Goal: Information Seeking & Learning: Learn about a topic

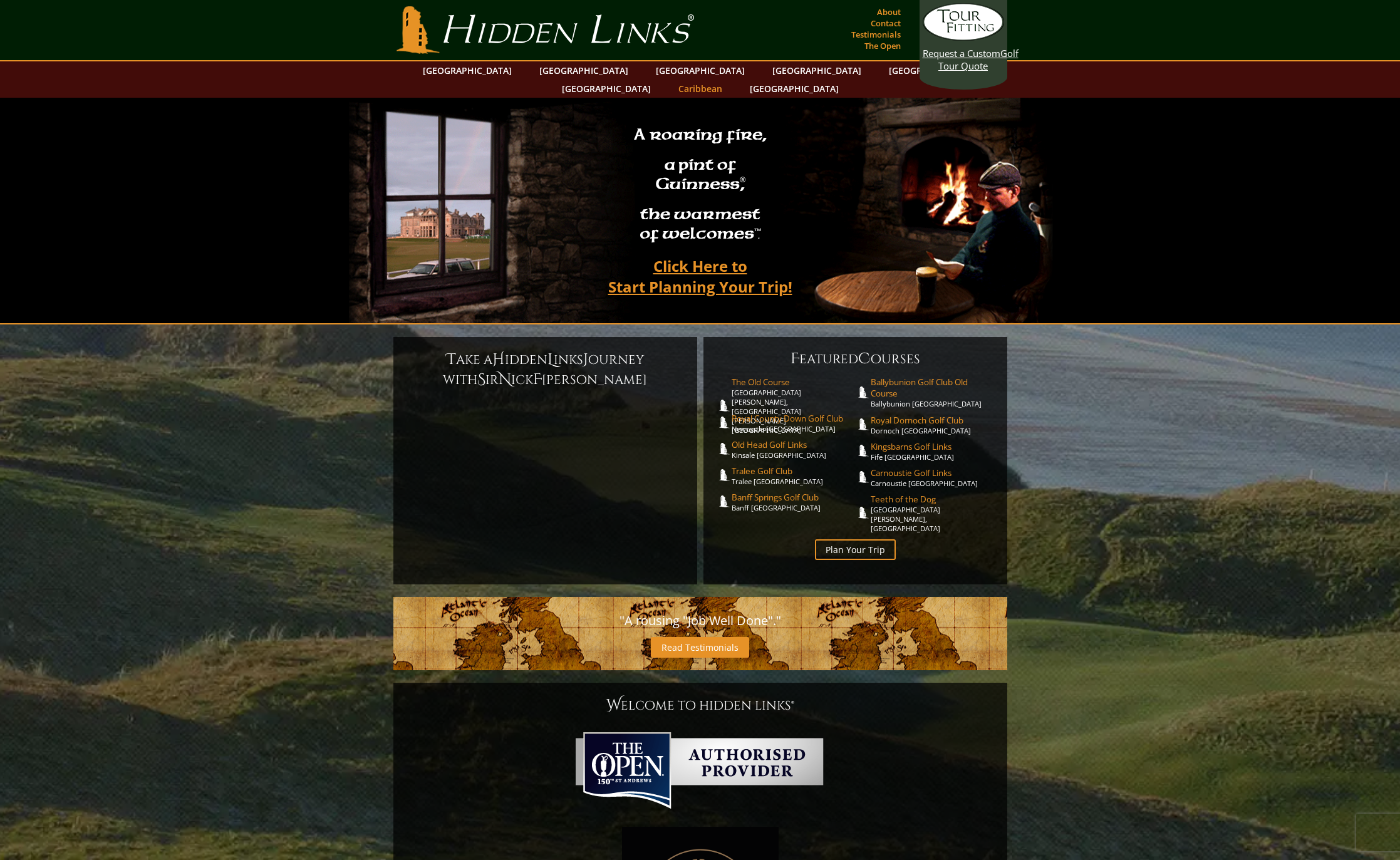
click at [728, 80] on link "Caribbean" at bounding box center [700, 89] width 57 height 18
click at [882, 71] on link "[GEOGRAPHIC_DATA]" at bounding box center [933, 70] width 101 height 18
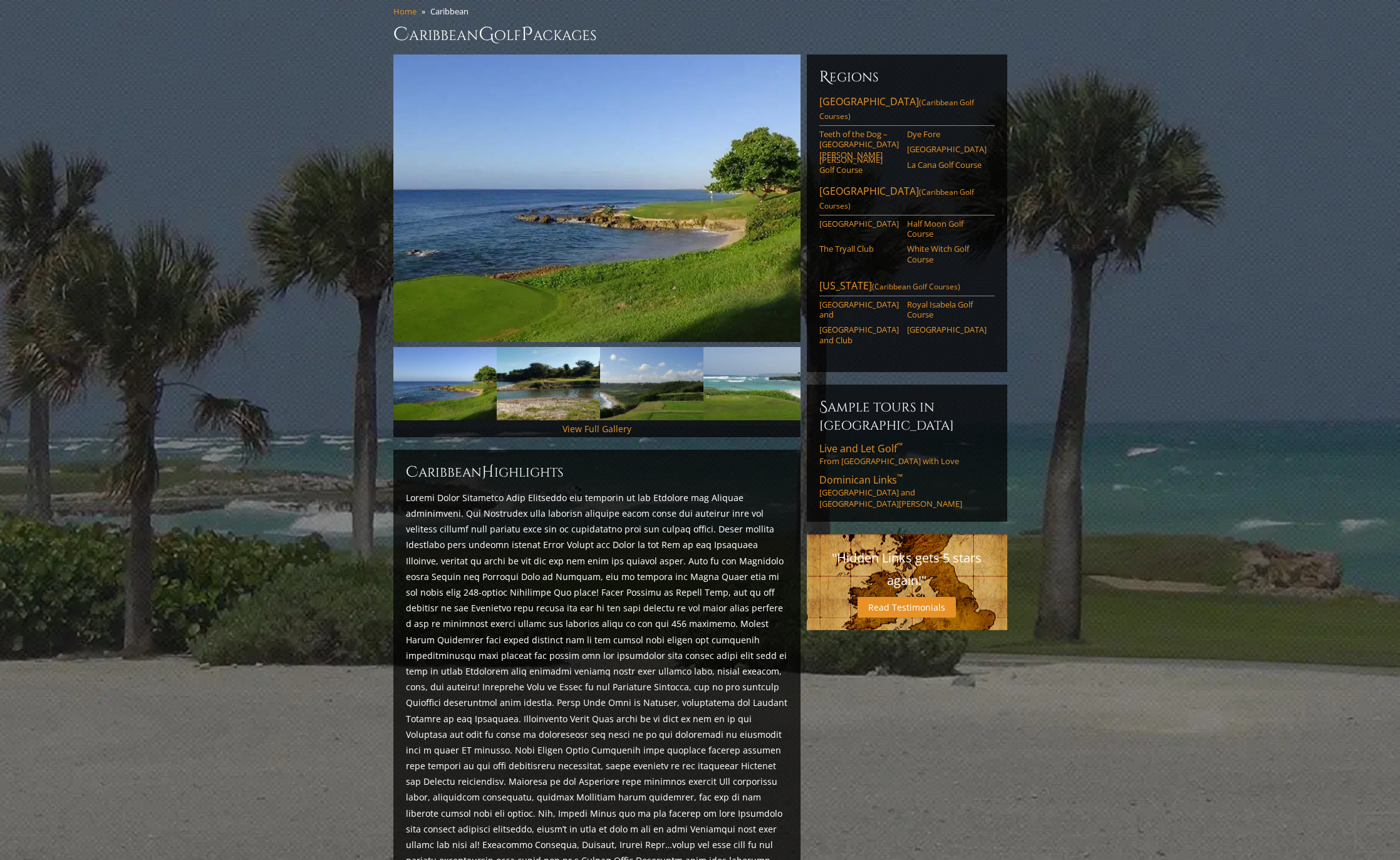
scroll to position [112, 0]
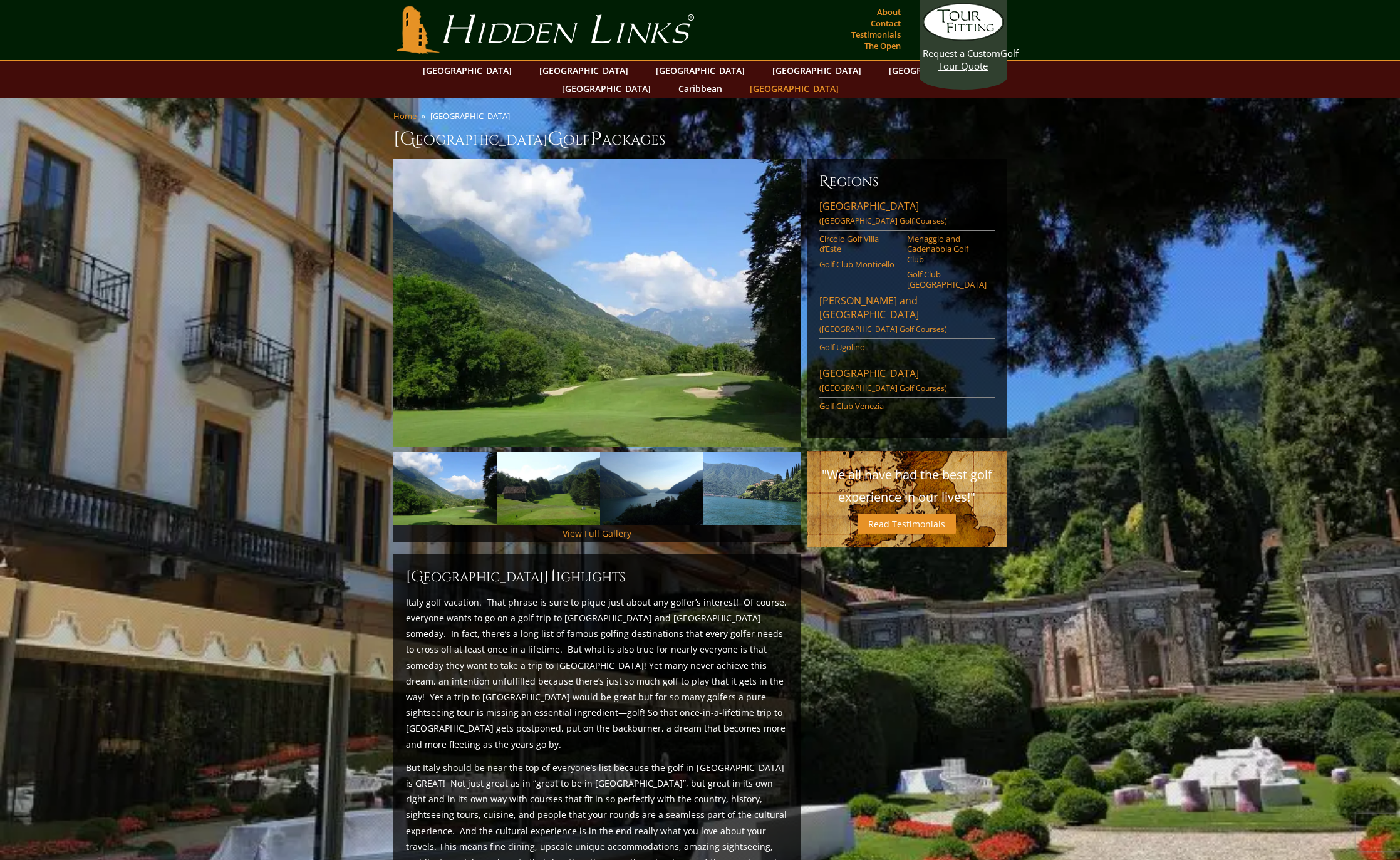
click at [845, 80] on link "[GEOGRAPHIC_DATA]" at bounding box center [794, 89] width 101 height 18
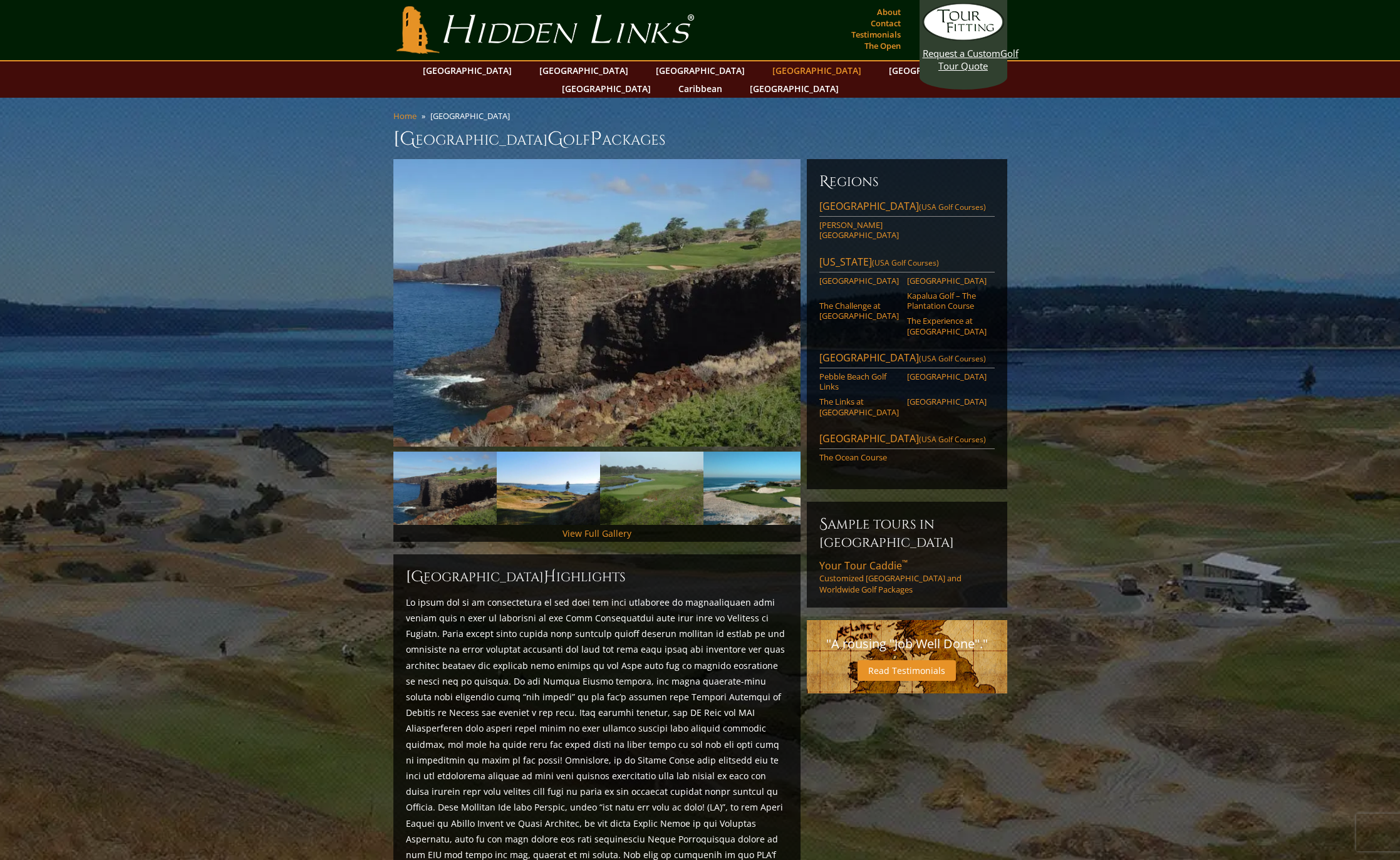
click at [766, 73] on link "[GEOGRAPHIC_DATA]" at bounding box center [816, 70] width 101 height 18
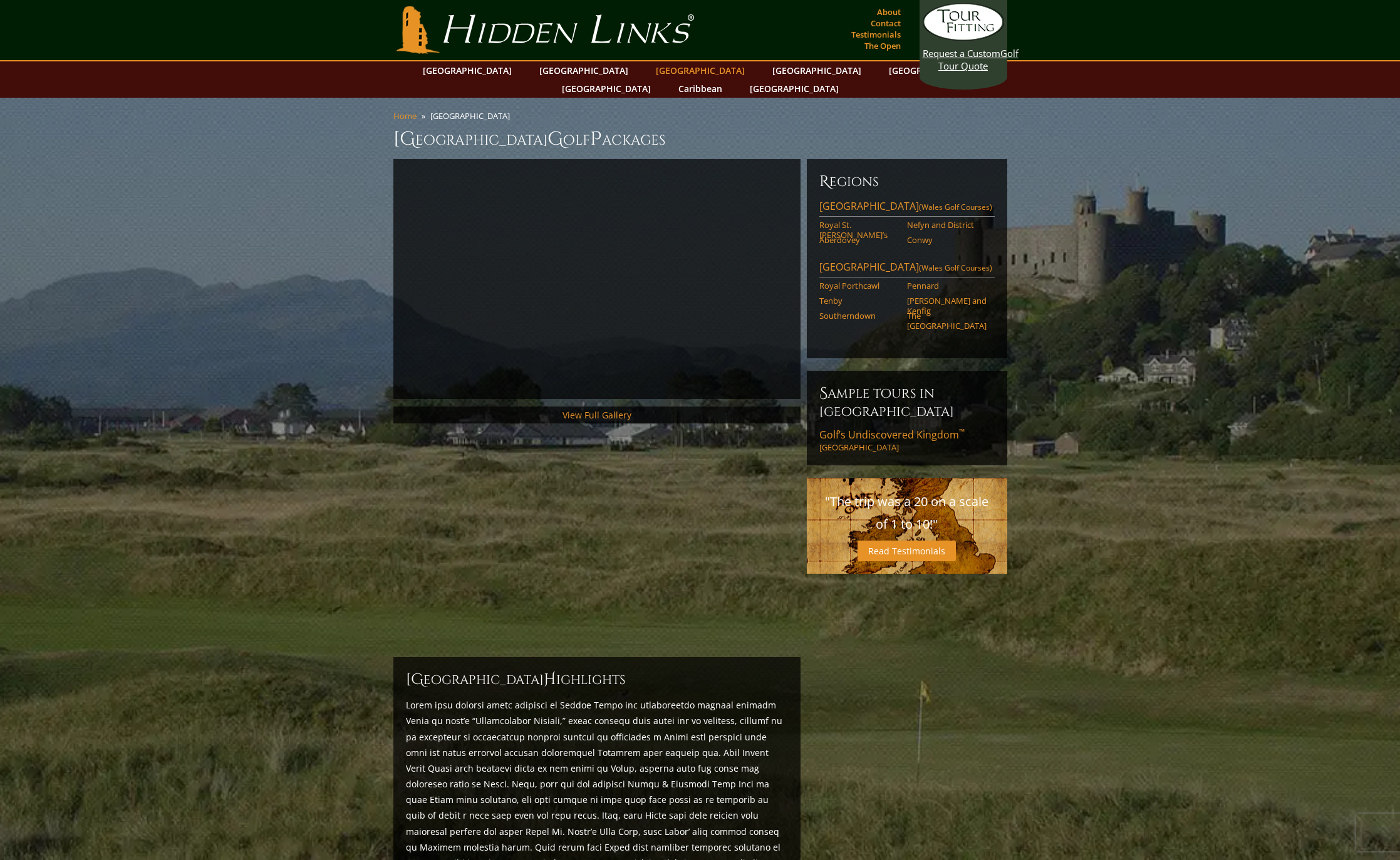
click at [649, 70] on link "[GEOGRAPHIC_DATA]" at bounding box center [700, 70] width 101 height 18
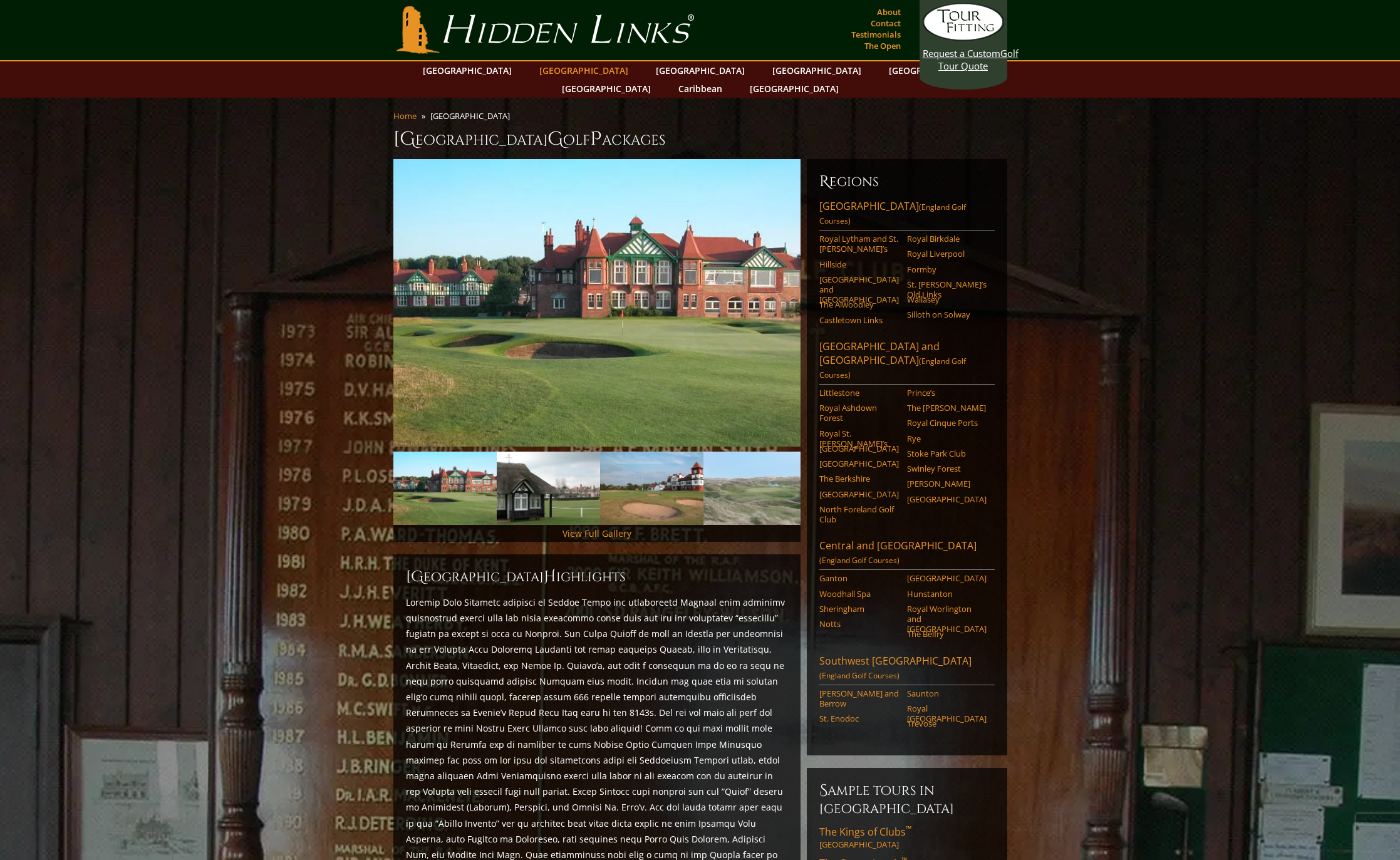
click at [568, 73] on link "[GEOGRAPHIC_DATA]" at bounding box center [583, 70] width 101 height 18
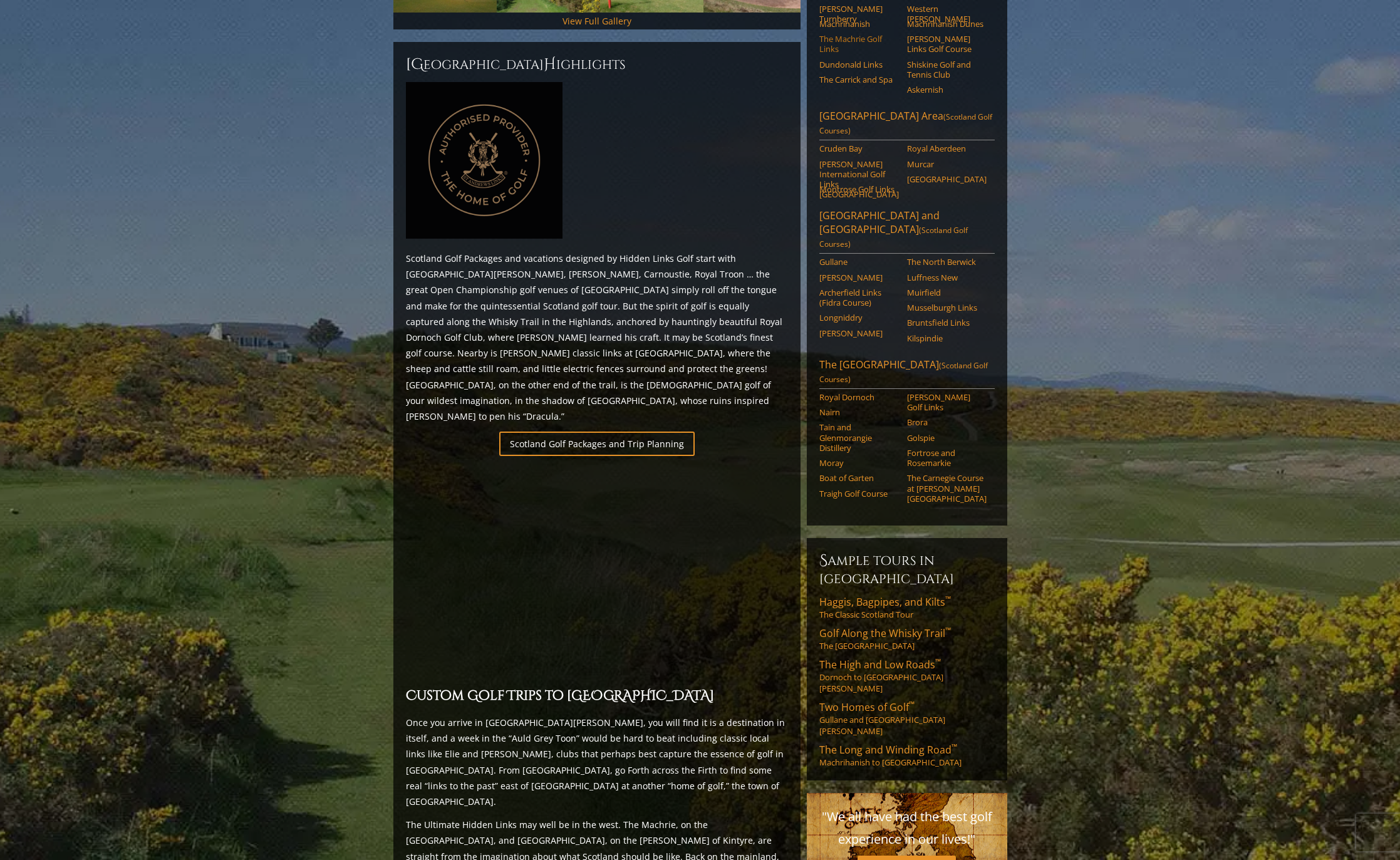
scroll to position [514, 0]
